Goal: Check status

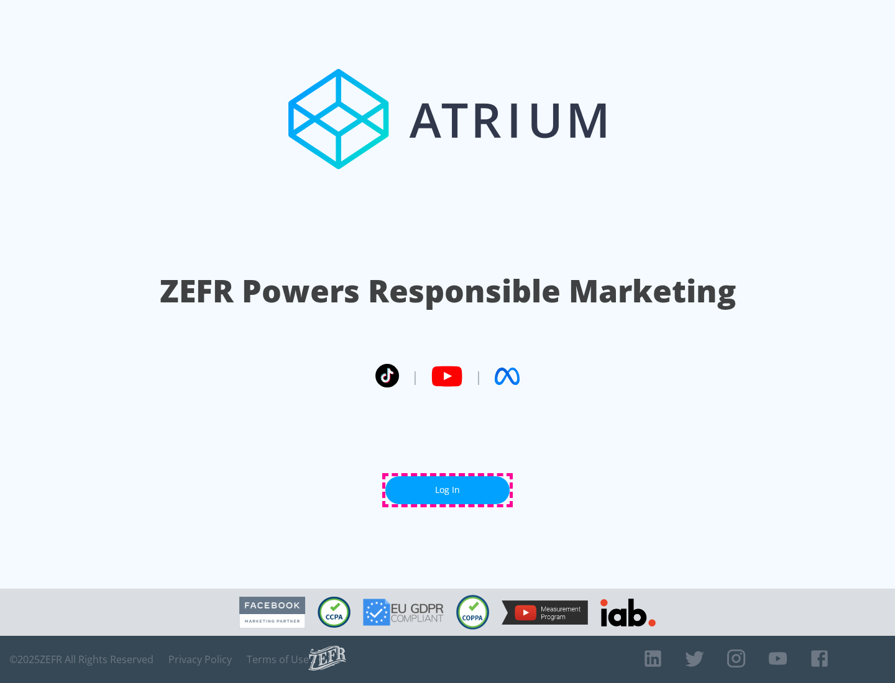
click at [447, 490] on link "Log In" at bounding box center [447, 491] width 124 height 28
